Goal: Information Seeking & Learning: Learn about a topic

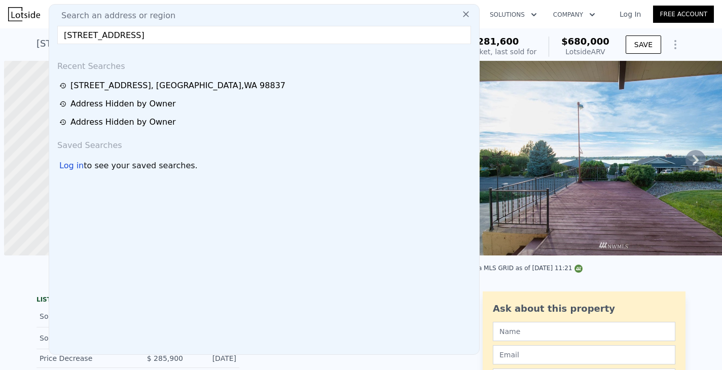
scroll to position [0, 4]
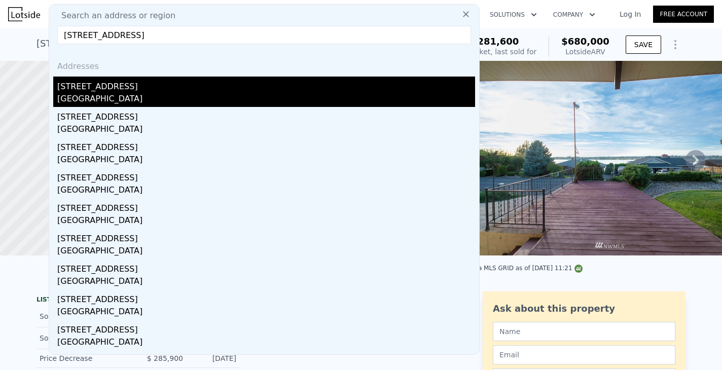
type input "[STREET_ADDRESS]"
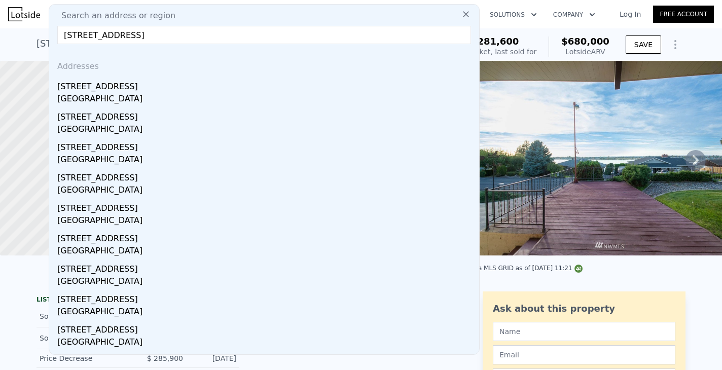
drag, startPoint x: 81, startPoint y: 91, endPoint x: 612, endPoint y: 59, distance: 532.2
click at [81, 91] on div "[STREET_ADDRESS]" at bounding box center [266, 85] width 418 height 16
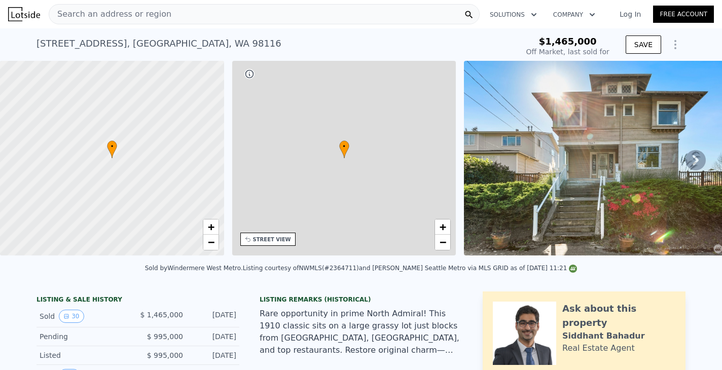
type input "-$ 1,596,904"
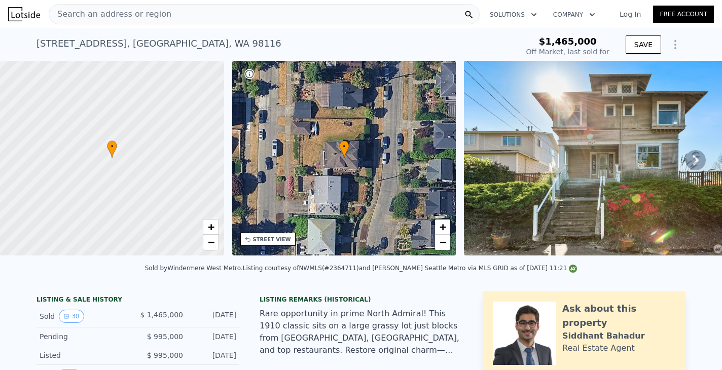
click at [89, 18] on span "Search an address or region" at bounding box center [110, 14] width 122 height 12
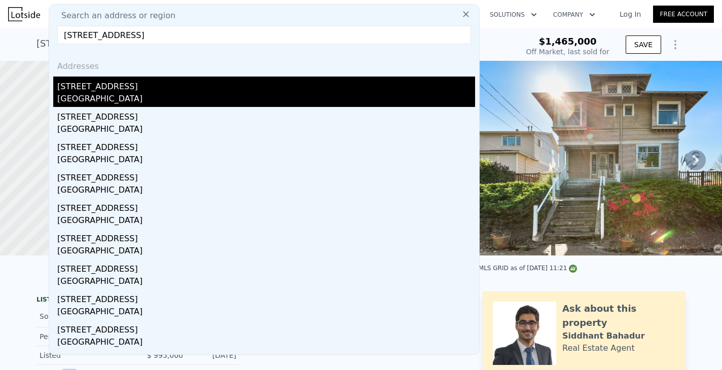
type input "[STREET_ADDRESS]"
click at [69, 96] on div "[GEOGRAPHIC_DATA]" at bounding box center [266, 100] width 418 height 14
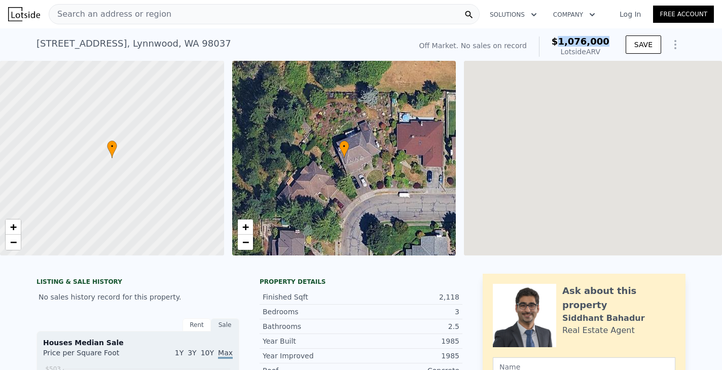
drag, startPoint x: 568, startPoint y: 39, endPoint x: 616, endPoint y: 45, distance: 49.0
click at [616, 45] on div "Off Market. No sales on record $1,076,000 Lotside ARV SAVE" at bounding box center [550, 46] width 271 height 28
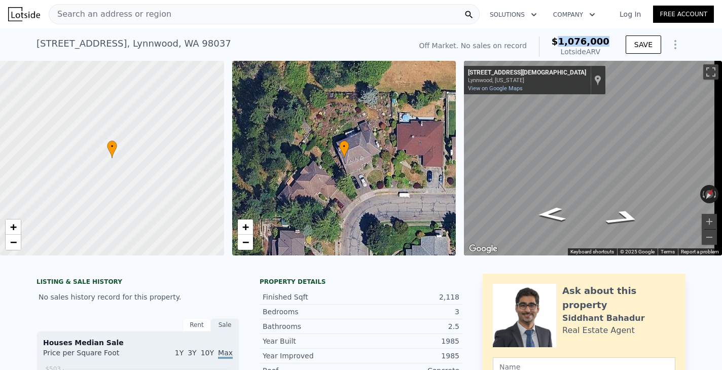
copy span "1,076,000"
click at [132, 13] on span "Search an address or region" at bounding box center [110, 14] width 122 height 12
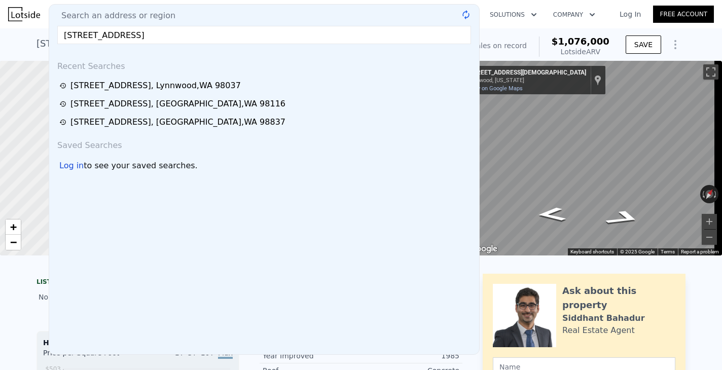
type input "[STREET_ADDRESS]"
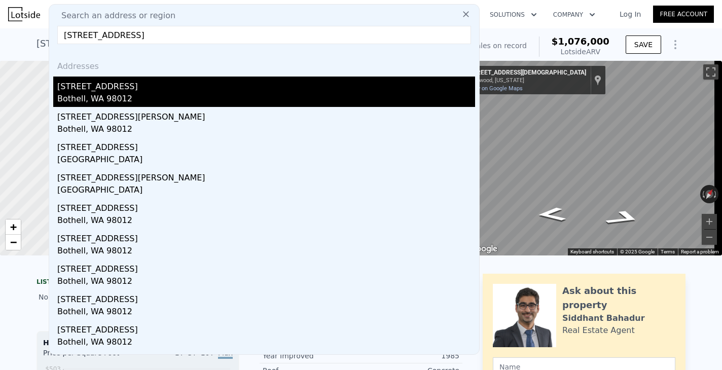
click at [75, 94] on div "Bothell, WA 98012" at bounding box center [266, 100] width 418 height 14
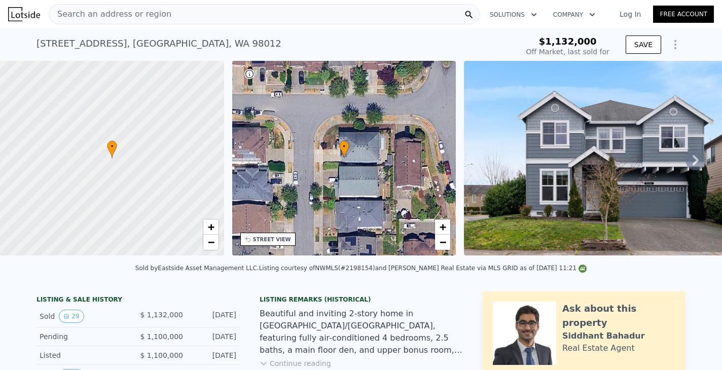
click at [101, 19] on span "Search an address or region" at bounding box center [110, 14] width 122 height 12
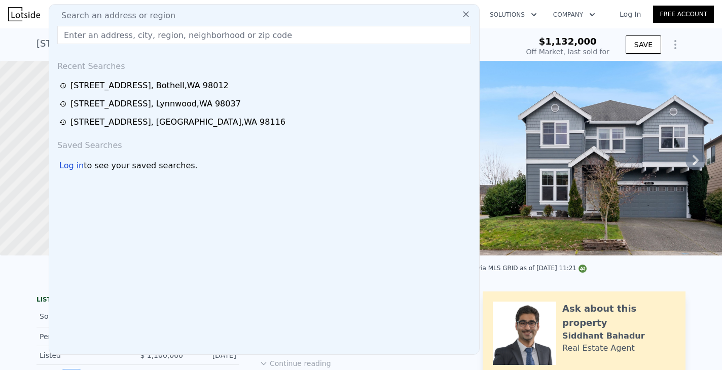
type input "[STREET_ADDRESS]"
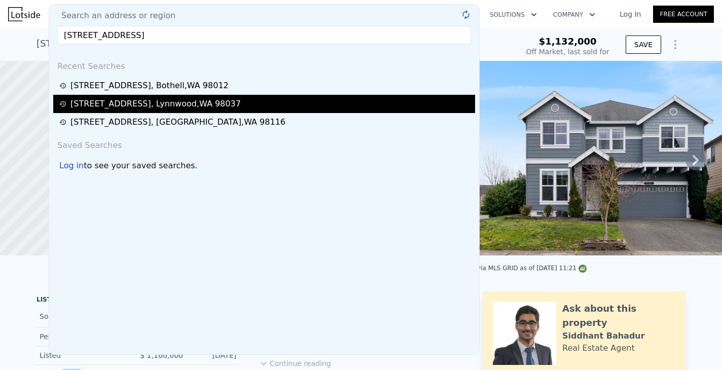
type input "$ 1,227,000"
type input "-$ 81,483"
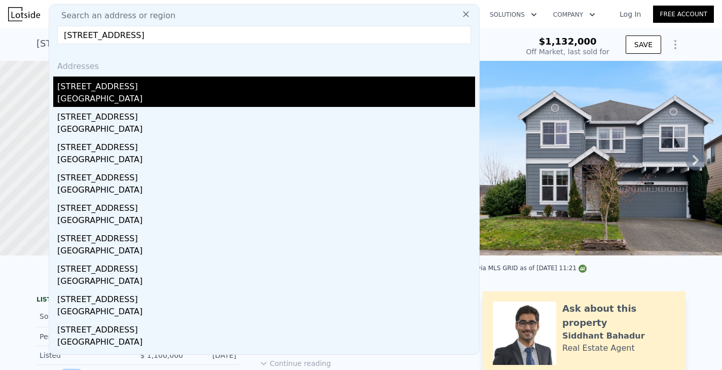
click at [75, 93] on div "[GEOGRAPHIC_DATA]" at bounding box center [266, 100] width 418 height 14
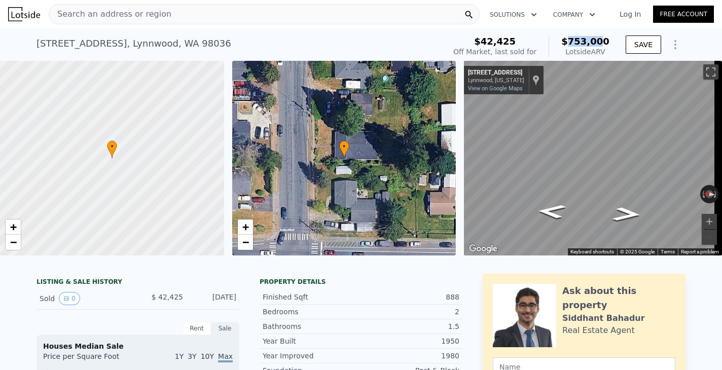
drag, startPoint x: 602, startPoint y: 42, endPoint x: 610, endPoint y: 43, distance: 7.7
click at [610, 43] on div "$42,425 Off Market, last sold for $753,000 Lotside ARV" at bounding box center [531, 46] width 164 height 28
copy span "753,000"
click at [141, 14] on span "Search an address or region" at bounding box center [110, 14] width 122 height 12
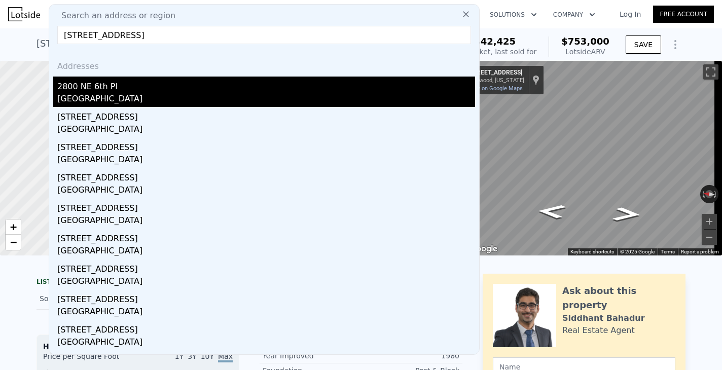
type input "[STREET_ADDRESS]"
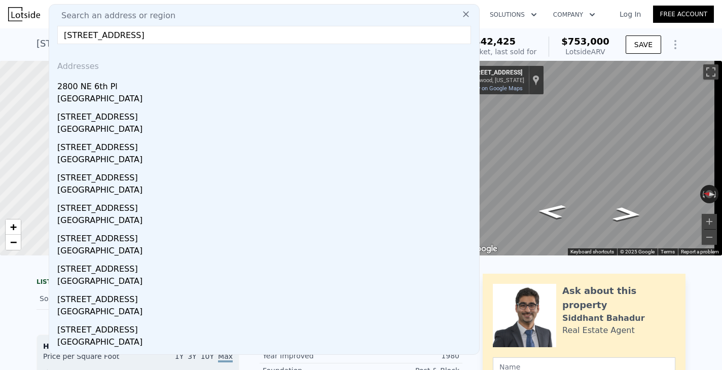
drag, startPoint x: 83, startPoint y: 96, endPoint x: 596, endPoint y: 51, distance: 514.5
click at [83, 96] on div "[GEOGRAPHIC_DATA]" at bounding box center [266, 100] width 418 height 14
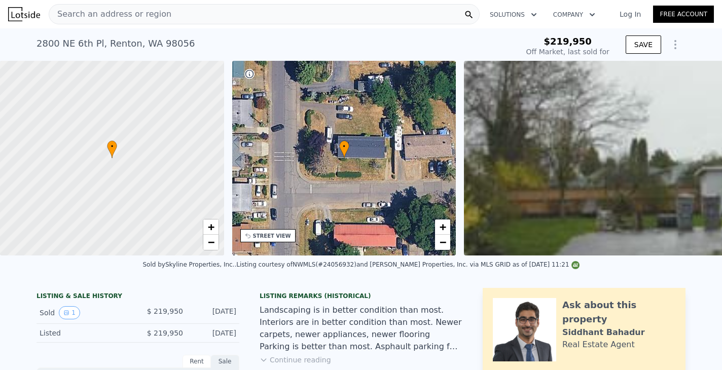
type input "-$ 239,188"
click at [129, 13] on span "Search an address or region" at bounding box center [110, 14] width 122 height 12
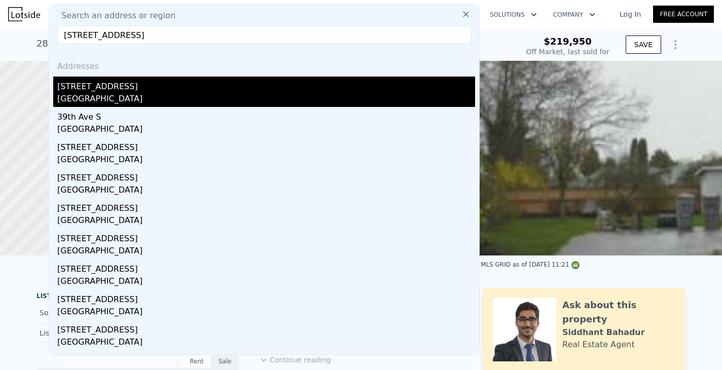
type input "[STREET_ADDRESS]"
click at [61, 88] on div "[STREET_ADDRESS]" at bounding box center [266, 85] width 418 height 16
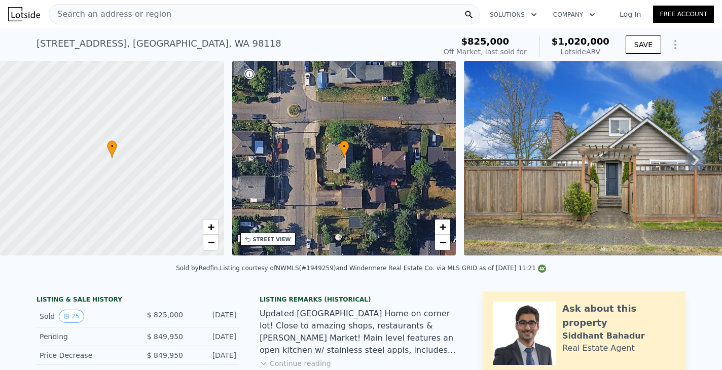
drag, startPoint x: 589, startPoint y: 39, endPoint x: 611, endPoint y: 41, distance: 21.9
click at [611, 41] on div "$825,000 Off Market, last sold for $1,020,000 Lotside ARV" at bounding box center [527, 46] width 174 height 28
copy span "1,020,000"
click at [123, 17] on span "Search an address or region" at bounding box center [110, 14] width 122 height 12
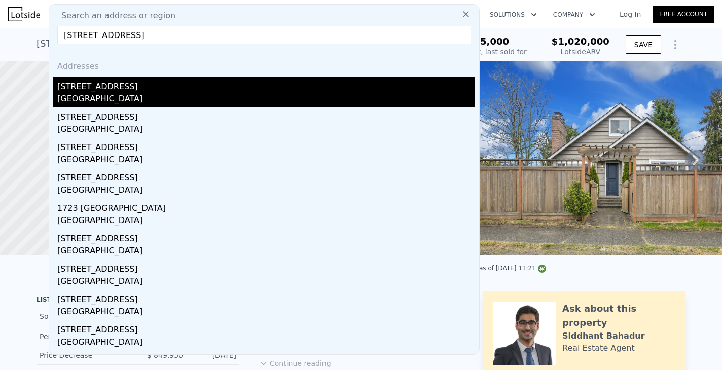
type input "[STREET_ADDRESS]"
click at [81, 95] on div "[GEOGRAPHIC_DATA]" at bounding box center [266, 100] width 418 height 14
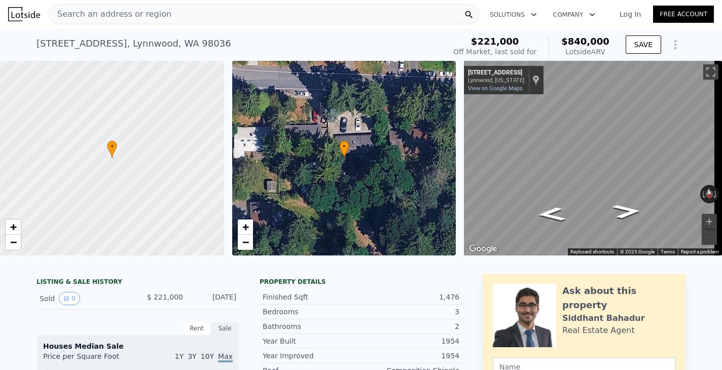
click at [608, 39] on div "$221,000 Off Market, last sold for $840,000 Lotside ARV" at bounding box center [531, 46] width 164 height 28
copy span "840,000"
